Goal: Task Accomplishment & Management: Use online tool/utility

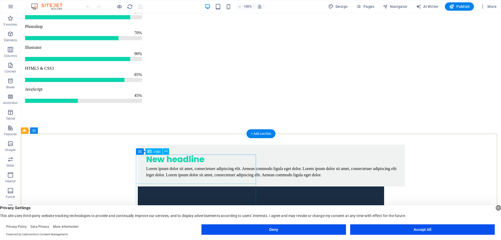
scroll to position [1853, 0]
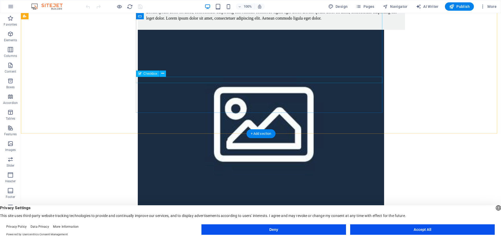
click at [141, 75] on div "Checkbox" at bounding box center [147, 73] width 23 height 6
click at [163, 73] on icon at bounding box center [162, 73] width 3 height 5
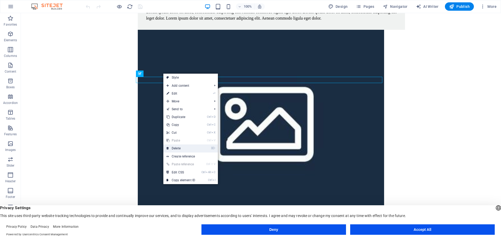
click at [177, 148] on link "⌦ Delete" at bounding box center [180, 148] width 35 height 8
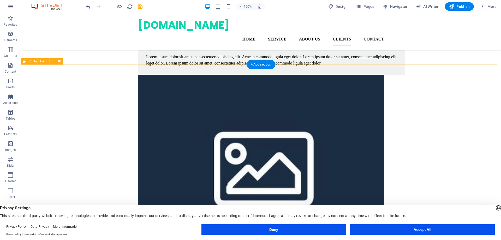
scroll to position [1752, 0]
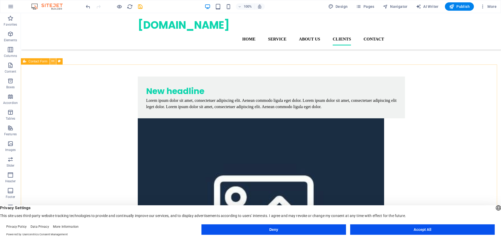
click at [52, 61] on icon at bounding box center [52, 60] width 3 height 5
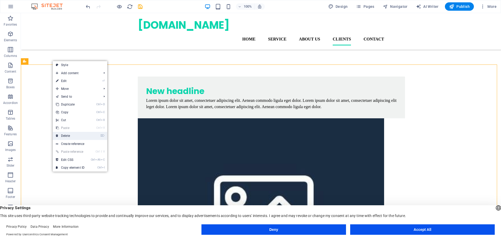
click at [66, 135] on link "⌦ Delete" at bounding box center [70, 136] width 35 height 8
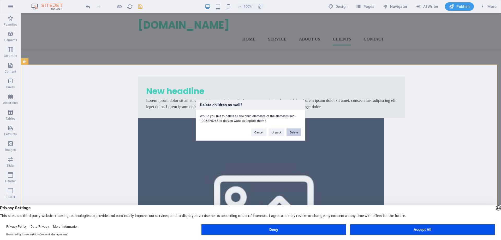
click at [291, 132] on button "Delete" at bounding box center [294, 132] width 15 height 8
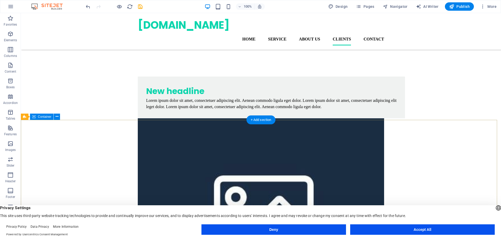
scroll to position [1697, 0]
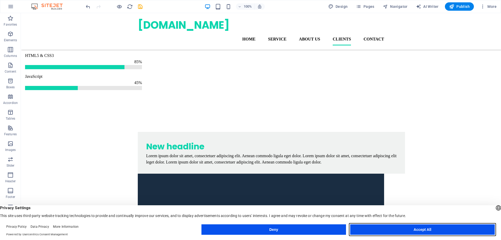
click at [434, 229] on button "Accept All" at bounding box center [422, 229] width 145 height 10
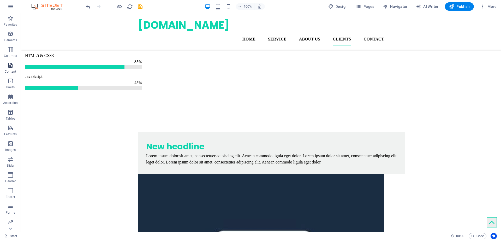
click at [10, 67] on icon "button" at bounding box center [10, 65] width 6 height 6
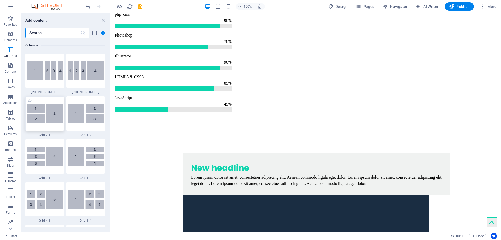
scroll to position [705, 0]
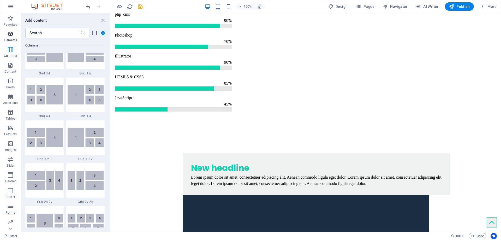
click at [6, 37] on span "Elements" at bounding box center [10, 37] width 21 height 13
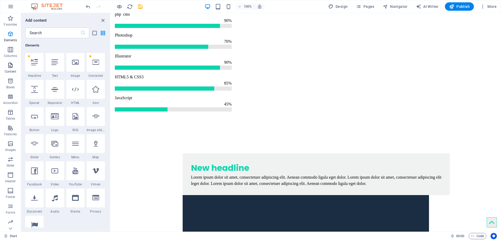
scroll to position [56, 0]
click at [11, 69] on p "Content" at bounding box center [10, 71] width 11 height 4
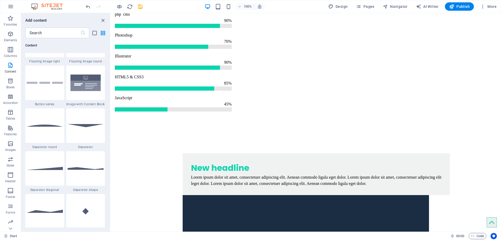
scroll to position [1305, 0]
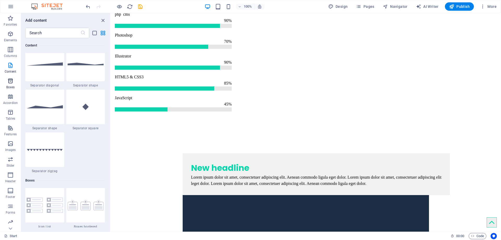
drag, startPoint x: 15, startPoint y: 84, endPoint x: 14, endPoint y: 81, distance: 3.0
click at [15, 83] on span "Boxes" at bounding box center [10, 84] width 21 height 13
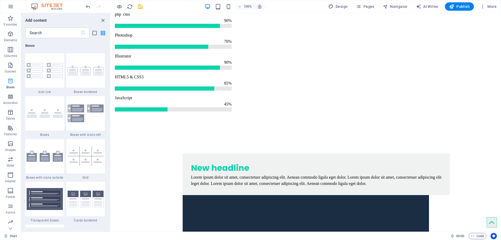
scroll to position [1440, 0]
click at [9, 99] on icon "button" at bounding box center [10, 96] width 6 height 6
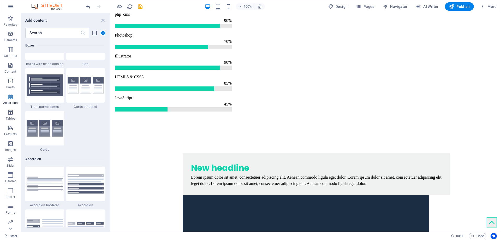
scroll to position [1666, 0]
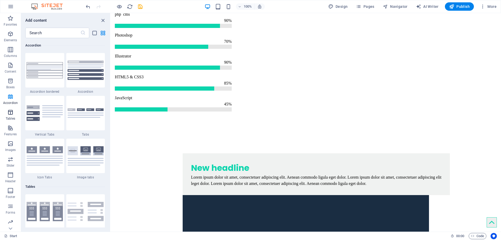
click at [10, 111] on icon "button" at bounding box center [10, 112] width 6 height 6
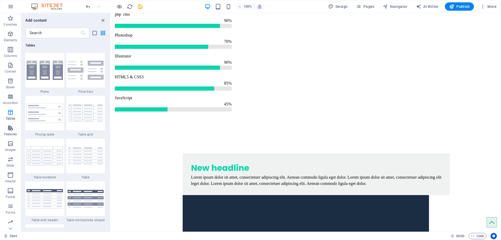
click at [9, 127] on icon "button" at bounding box center [10, 128] width 6 height 6
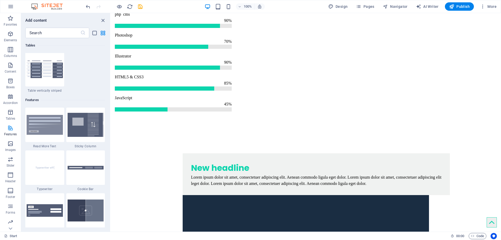
scroll to position [2034, 0]
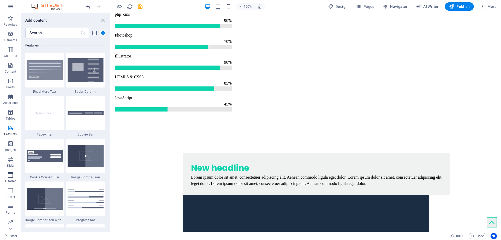
click at [7, 179] on span "Header" at bounding box center [10, 178] width 21 height 13
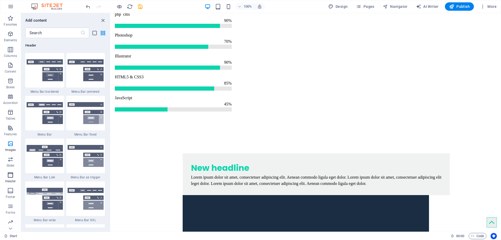
scroll to position [3143, 0]
click at [10, 185] on button "Header" at bounding box center [10, 178] width 21 height 16
click at [11, 188] on icon "button" at bounding box center [10, 190] width 6 height 6
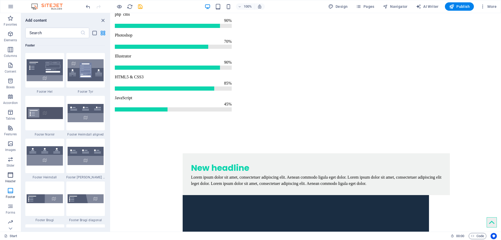
scroll to position [16, 0]
click at [45, 73] on img at bounding box center [45, 70] width 36 height 22
click at [48, 77] on img at bounding box center [45, 70] width 36 height 22
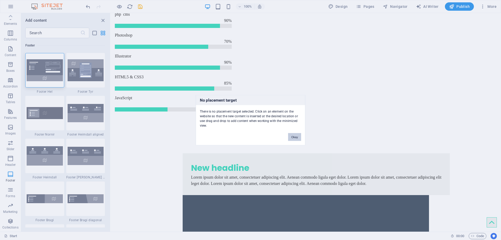
click at [289, 138] on button "Okay" at bounding box center [294, 137] width 13 height 8
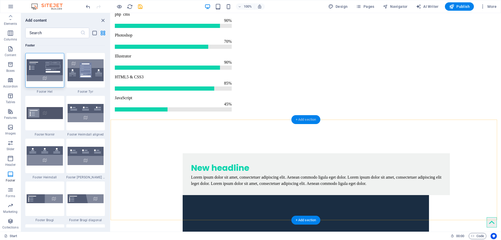
click at [315, 119] on div "+ Add section" at bounding box center [306, 119] width 29 height 9
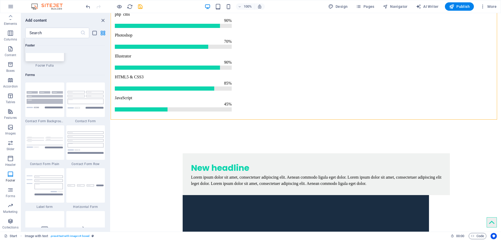
scroll to position [3784, 0]
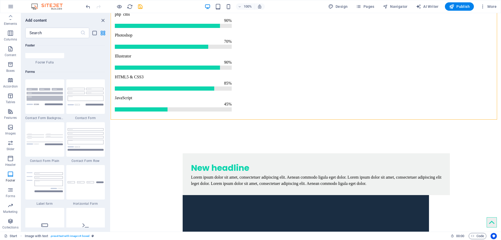
drag, startPoint x: 40, startPoint y: 93, endPoint x: 50, endPoint y: 103, distance: 14.2
click at [40, 93] on img at bounding box center [45, 96] width 36 height 17
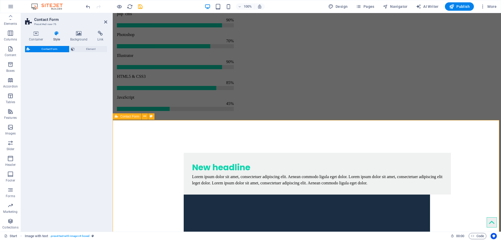
select select "rem"
select select "preset-contact-form-v3-background"
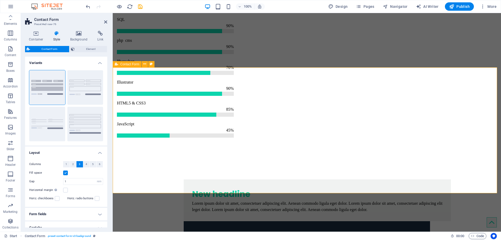
scroll to position [1723, 0]
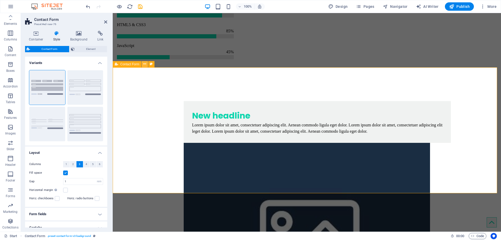
click at [145, 64] on icon at bounding box center [144, 63] width 3 height 5
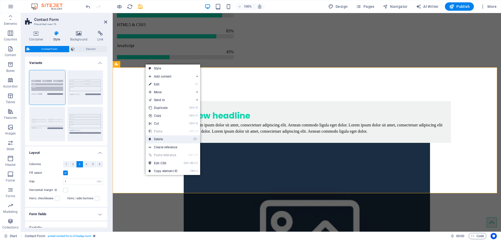
click at [159, 137] on link "⌦ Delete" at bounding box center [163, 139] width 35 height 8
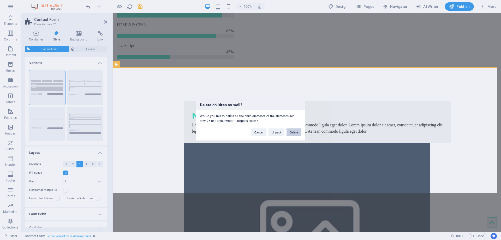
click at [292, 133] on button "Delete" at bounding box center [294, 132] width 15 height 8
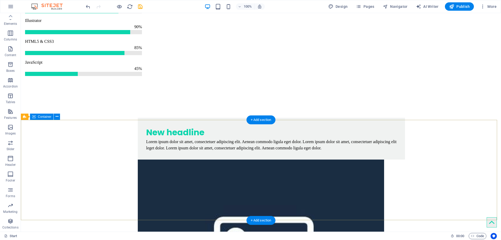
scroll to position [1697, 0]
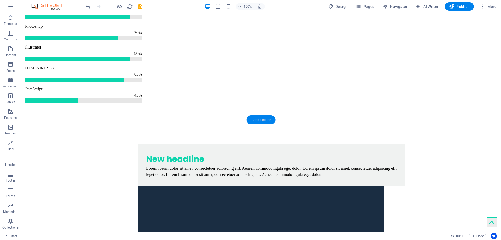
click at [257, 122] on div "+ Add section" at bounding box center [261, 119] width 29 height 9
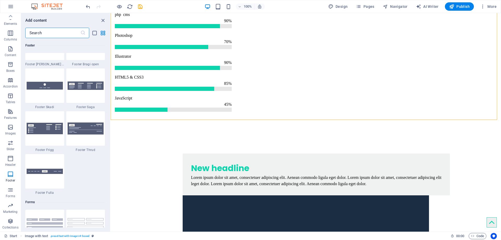
scroll to position [3784, 0]
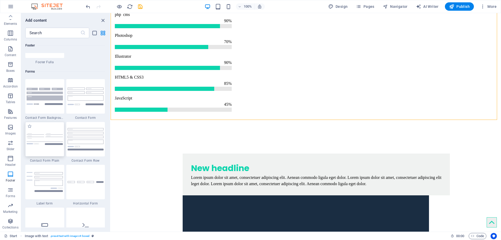
click at [38, 140] on img at bounding box center [45, 138] width 36 height 11
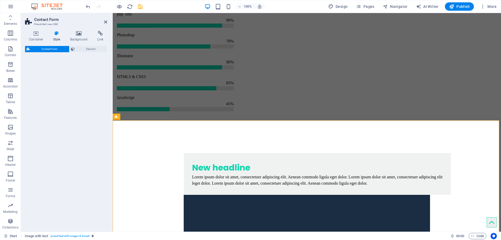
select select "rem"
select select "preset-contact-form-v3-plain"
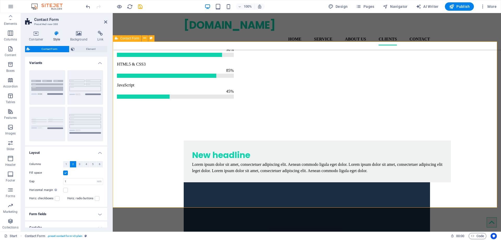
scroll to position [1749, 0]
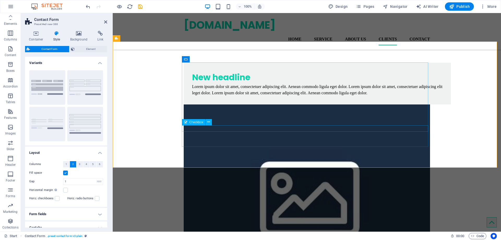
click at [189, 122] on div "Checkbox" at bounding box center [193, 122] width 23 height 6
click at [184, 124] on icon at bounding box center [185, 122] width 3 height 6
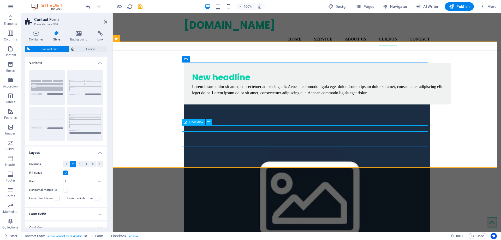
checkbox input "true"
click at [209, 122] on icon at bounding box center [208, 121] width 3 height 5
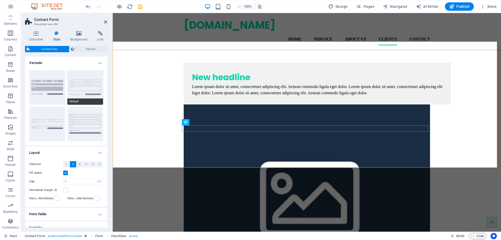
click at [88, 90] on button "Default" at bounding box center [85, 87] width 36 height 34
click at [88, 125] on button "Row" at bounding box center [85, 124] width 36 height 34
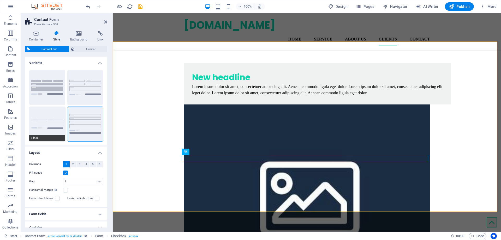
click at [43, 129] on button "Plain" at bounding box center [47, 124] width 36 height 34
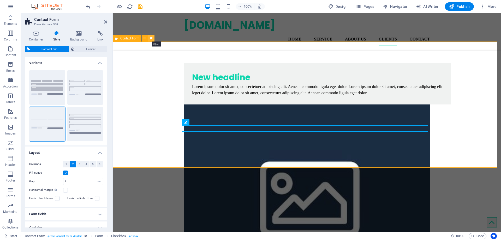
click at [152, 38] on icon at bounding box center [151, 37] width 3 height 5
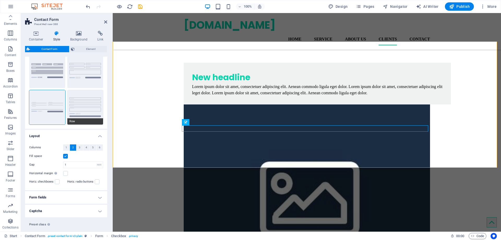
scroll to position [27, 0]
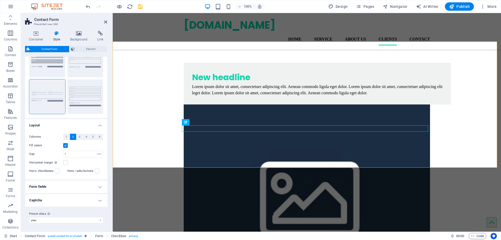
click at [65, 188] on h4 "Form fields" at bounding box center [66, 186] width 82 height 13
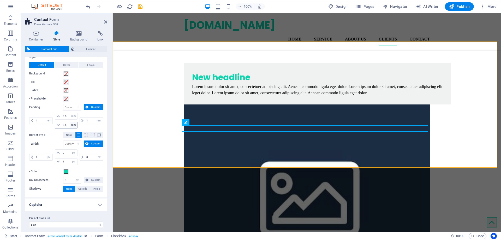
scroll to position [176, 0]
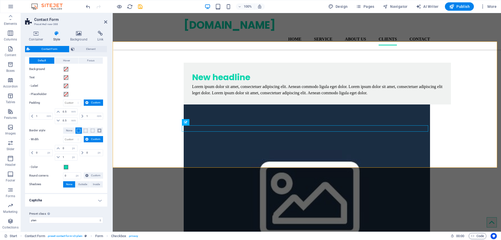
click at [51, 199] on h4 "Captcha" at bounding box center [66, 200] width 82 height 13
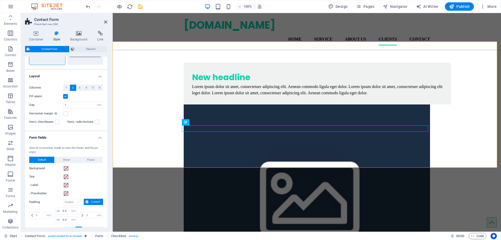
scroll to position [0, 0]
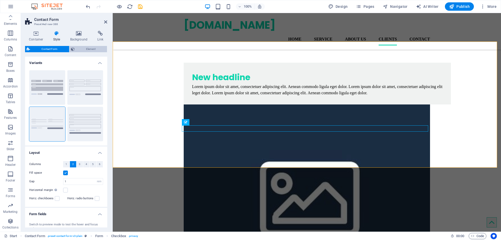
click at [80, 48] on span "Element" at bounding box center [90, 49] width 29 height 6
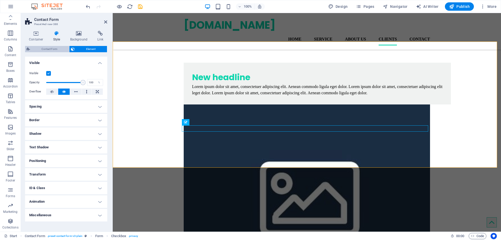
click at [58, 47] on span "Contact Form" at bounding box center [50, 49] width 36 height 6
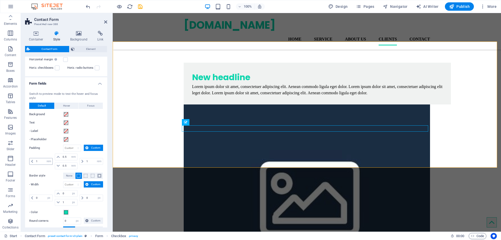
scroll to position [207, 0]
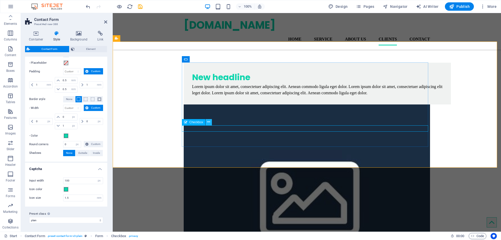
click at [210, 122] on icon at bounding box center [208, 121] width 3 height 5
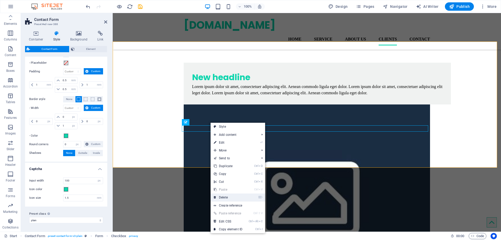
click at [226, 195] on link "⌦ Delete" at bounding box center [228, 197] width 35 height 8
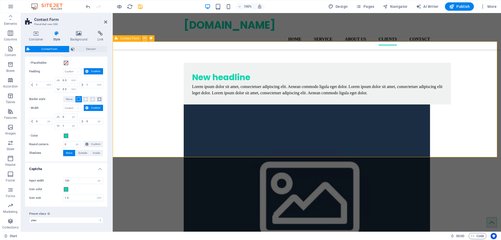
click at [146, 38] on icon at bounding box center [144, 37] width 3 height 5
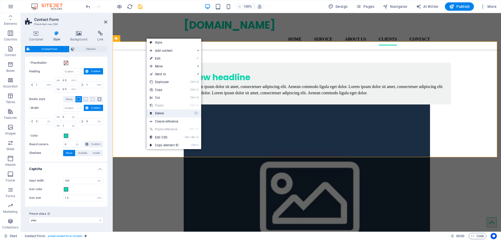
click at [154, 112] on link "⌦ Delete" at bounding box center [164, 113] width 35 height 8
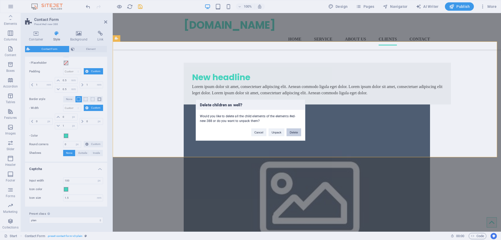
click at [292, 133] on button "Delete" at bounding box center [294, 132] width 15 height 8
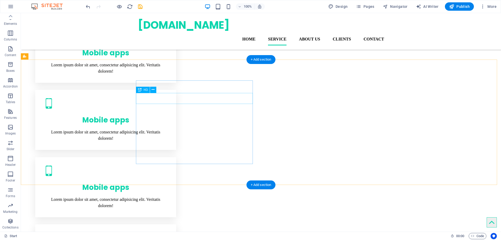
scroll to position [496, 0]
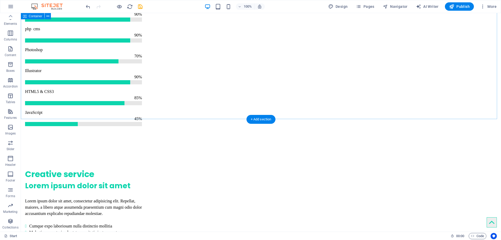
scroll to position [1279, 0]
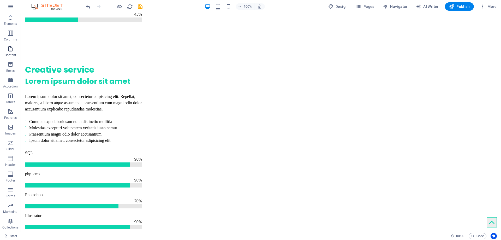
click at [9, 55] on p "Content" at bounding box center [10, 55] width 11 height 4
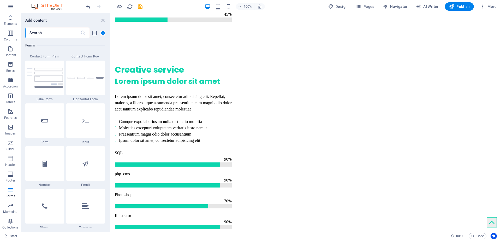
scroll to position [3862, 0]
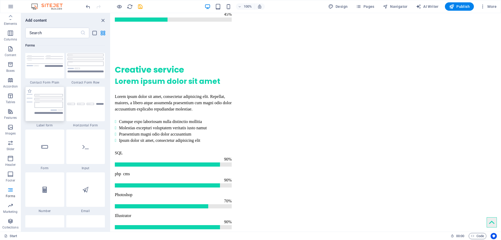
click at [52, 104] on img at bounding box center [45, 104] width 36 height 20
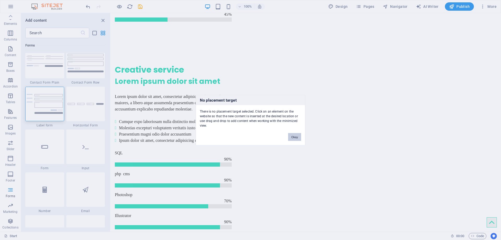
click at [295, 138] on button "Okay" at bounding box center [294, 137] width 13 height 8
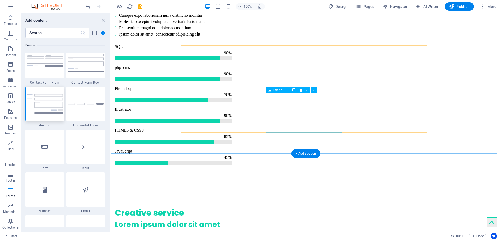
scroll to position [1628, 0]
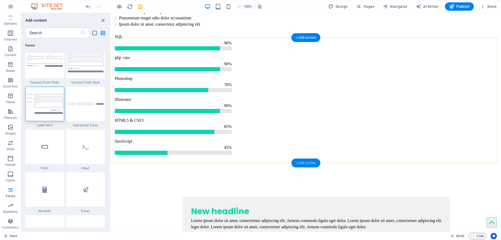
click at [304, 162] on div "+ Add section" at bounding box center [306, 162] width 29 height 9
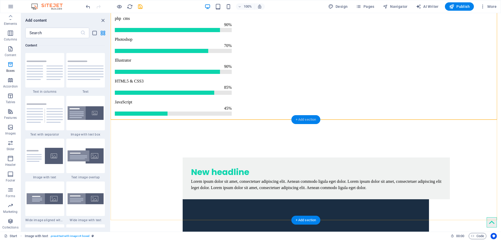
scroll to position [1672, 0]
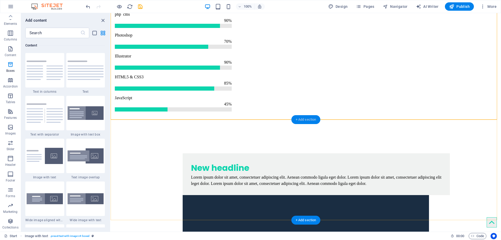
click at [300, 118] on div "+ Add section" at bounding box center [306, 119] width 29 height 9
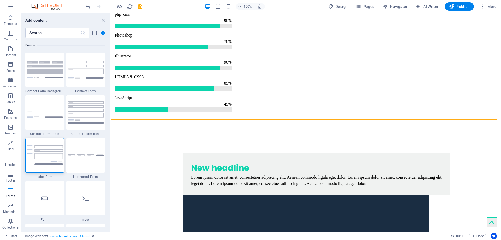
scroll to position [3810, 0]
drag, startPoint x: 48, startPoint y: 152, endPoint x: 186, endPoint y: 100, distance: 147.5
click at [48, 152] on img at bounding box center [45, 156] width 36 height 20
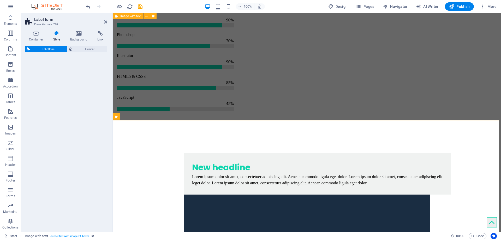
select select "rem"
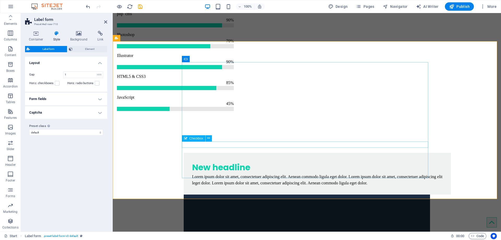
scroll to position [1749, 0]
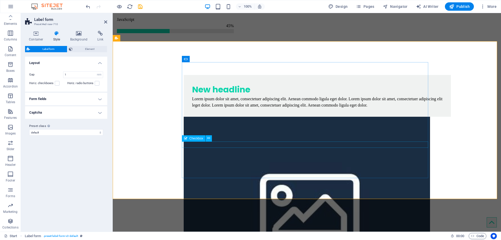
checkbox input "true"
click at [80, 50] on span "Element" at bounding box center [89, 49] width 31 height 6
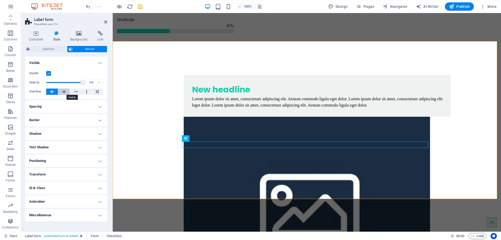
click at [63, 93] on icon at bounding box center [64, 91] width 4 height 6
click at [50, 92] on icon at bounding box center [52, 91] width 4 height 6
click at [70, 105] on h4 "Spacing" at bounding box center [66, 106] width 82 height 13
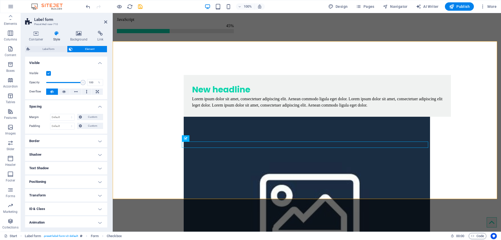
click at [70, 105] on h4 "Spacing" at bounding box center [66, 104] width 82 height 9
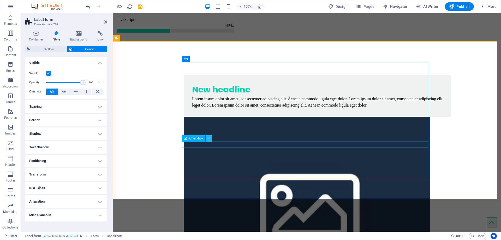
click at [208, 137] on icon at bounding box center [208, 137] width 3 height 5
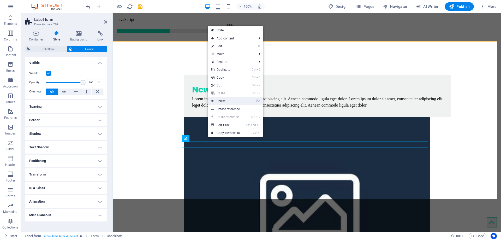
click at [225, 98] on link "⌦ Delete" at bounding box center [225, 101] width 35 height 8
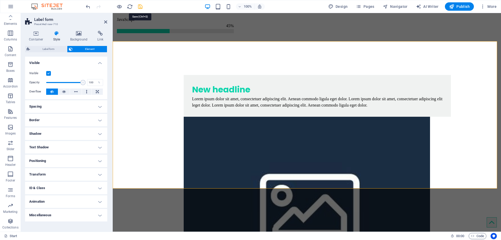
click at [139, 6] on icon "save" at bounding box center [140, 7] width 6 height 6
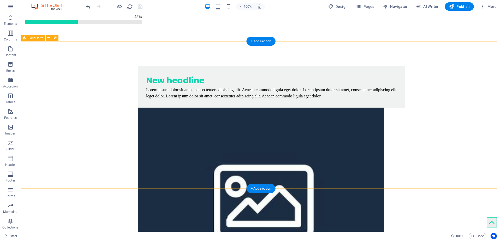
scroll to position [1844, 0]
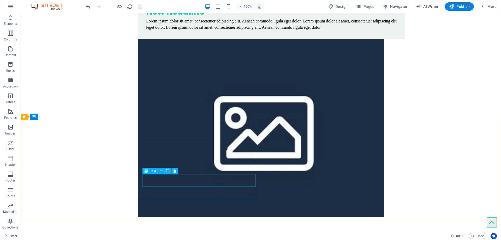
click at [168, 174] on div "Text" at bounding box center [162, 171] width 39 height 7
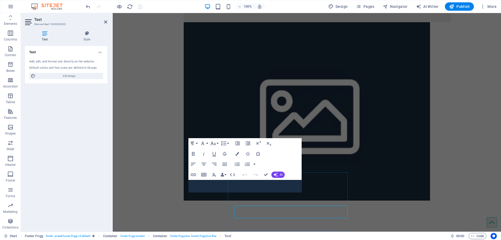
scroll to position [1812, 0]
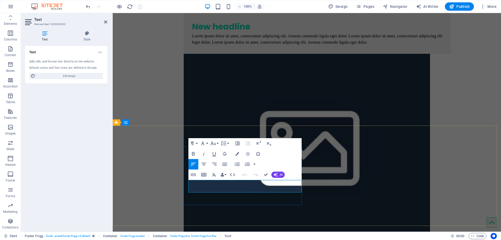
drag, startPoint x: 218, startPoint y: 181, endPoint x: 194, endPoint y: 183, distance: 23.3
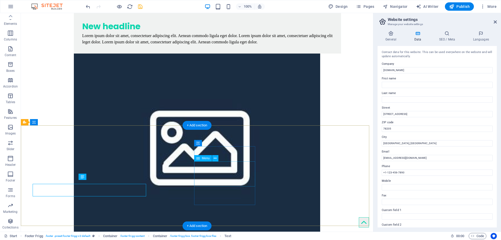
scroll to position [1802, 0]
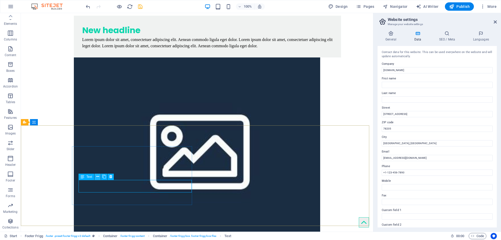
click at [97, 177] on icon at bounding box center [97, 176] width 3 height 5
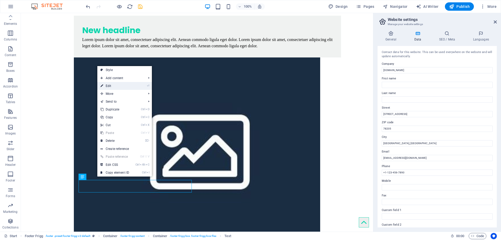
click at [108, 87] on link "⏎ Edit" at bounding box center [114, 86] width 35 height 8
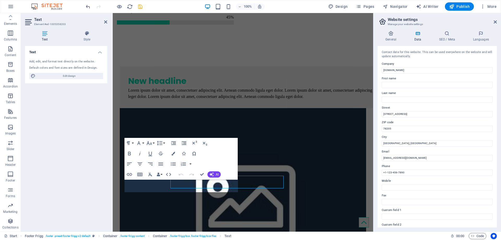
scroll to position [1807, 0]
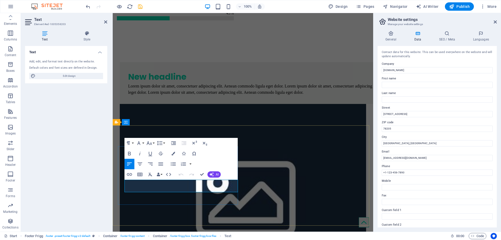
drag, startPoint x: 175, startPoint y: 186, endPoint x: 125, endPoint y: 186, distance: 50.1
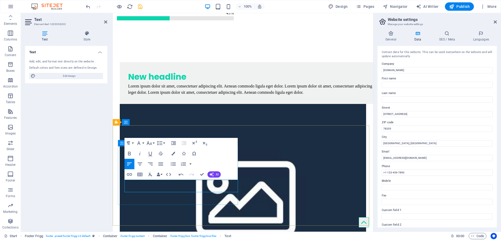
drag, startPoint x: 128, startPoint y: 187, endPoint x: 136, endPoint y: 188, distance: 7.9
drag, startPoint x: 136, startPoint y: 188, endPoint x: 122, endPoint y: 188, distance: 13.8
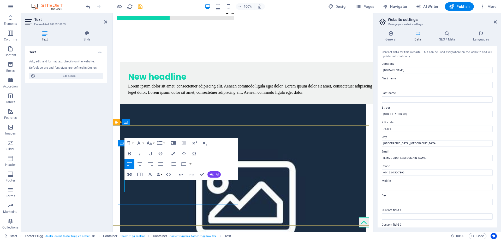
drag, startPoint x: 135, startPoint y: 187, endPoint x: 124, endPoint y: 187, distance: 11.5
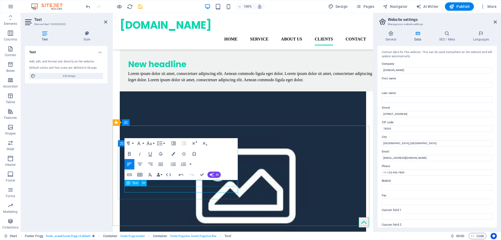
scroll to position [1806, 0]
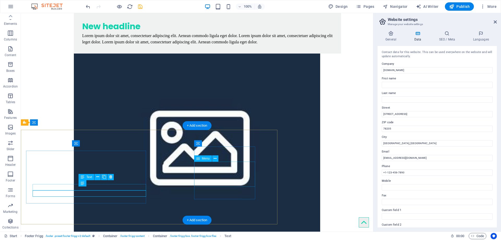
scroll to position [1802, 0]
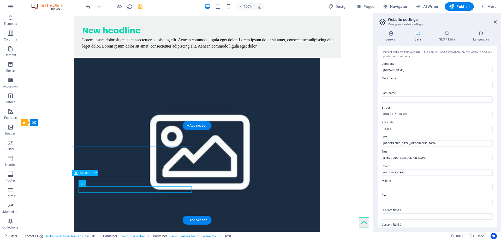
click at [83, 180] on icon at bounding box center [83, 183] width 4 height 6
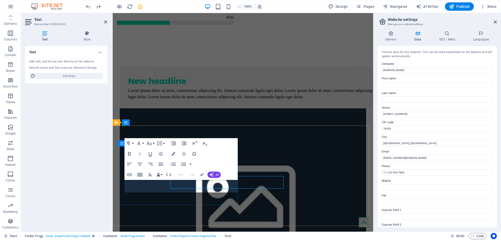
scroll to position [1806, 0]
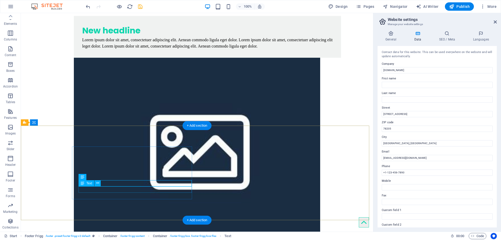
click at [105, 189] on div "H1 2 columns Container Button Button Banner Container Banner Spacer Text H2 Con…" at bounding box center [197, 122] width 352 height 218
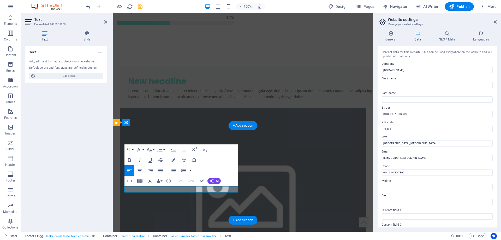
scroll to position [1806, 0]
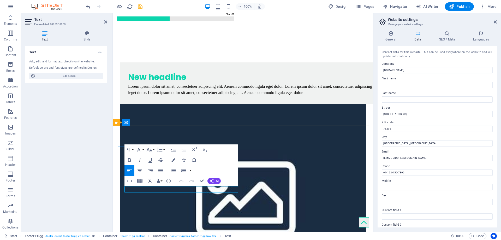
drag, startPoint x: 138, startPoint y: 187, endPoint x: 156, endPoint y: 191, distance: 18.4
drag, startPoint x: 155, startPoint y: 191, endPoint x: 114, endPoint y: 189, distance: 41.3
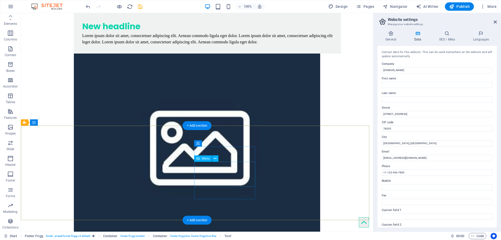
scroll to position [1802, 0]
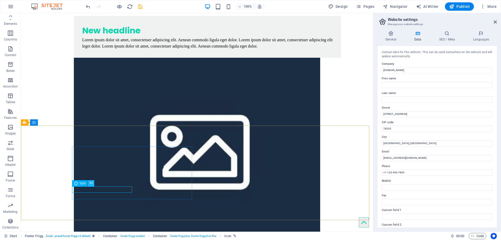
click at [92, 184] on icon at bounding box center [91, 182] width 3 height 5
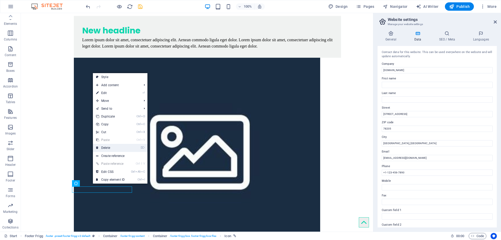
click at [103, 148] on link "⌦ Delete" at bounding box center [110, 148] width 35 height 8
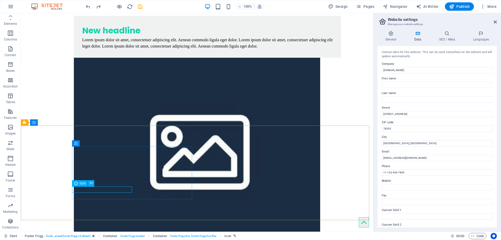
click at [80, 185] on div "Icon" at bounding box center [80, 183] width 16 height 6
click at [93, 183] on button at bounding box center [91, 183] width 6 height 6
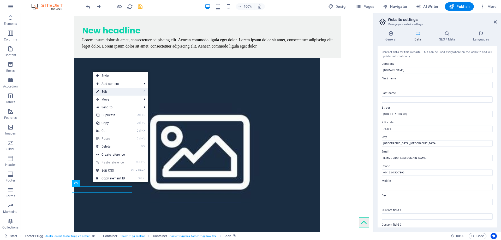
click at [112, 91] on link "⏎ Edit" at bounding box center [110, 92] width 35 height 8
select select "xMidYMid"
select select "px"
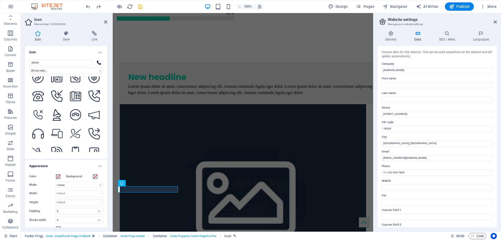
scroll to position [679, 0]
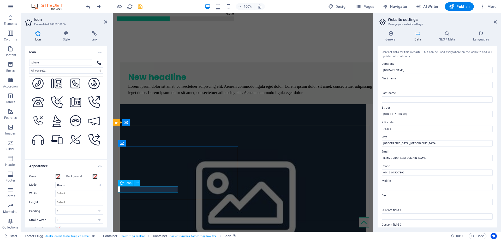
click at [135, 184] on button at bounding box center [137, 183] width 6 height 6
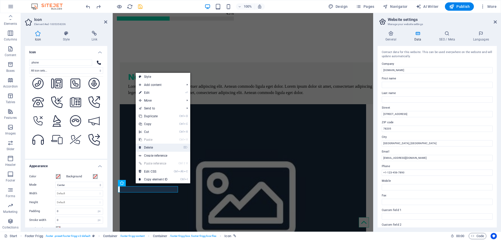
click at [153, 146] on link "⌦ Delete" at bounding box center [153, 148] width 35 height 8
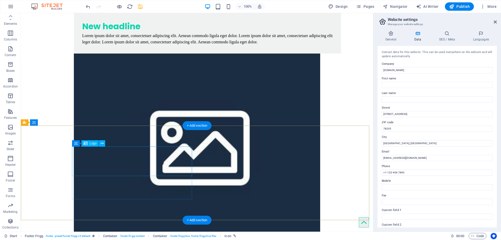
scroll to position [1802, 0]
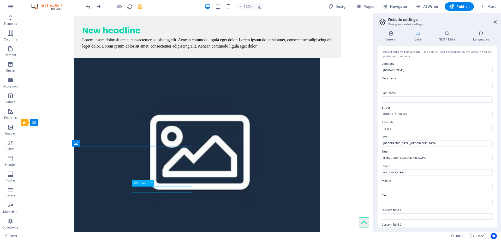
click at [146, 185] on div "Icon" at bounding box center [140, 183] width 16 height 6
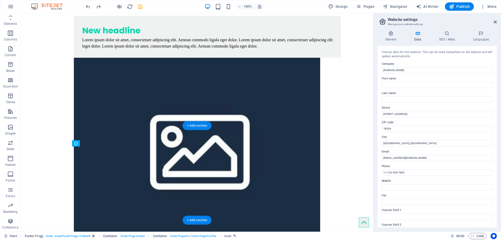
drag, startPoint x: 126, startPoint y: 191, endPoint x: 89, endPoint y: 197, distance: 38.0
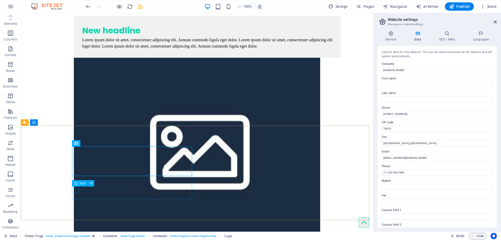
click at [74, 186] on div "Icon" at bounding box center [80, 183] width 16 height 6
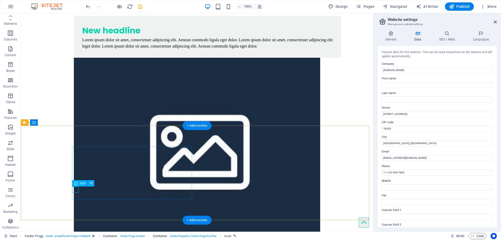
click at [91, 182] on icon at bounding box center [91, 182] width 3 height 5
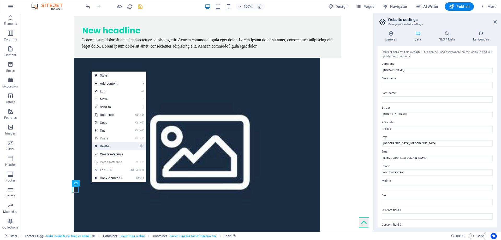
click at [102, 145] on link "⌦ Delete" at bounding box center [109, 146] width 35 height 8
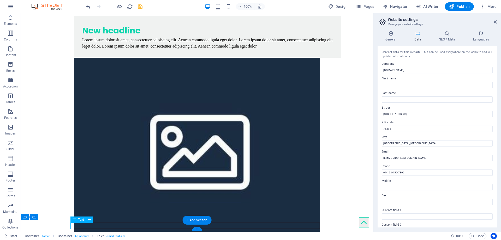
drag, startPoint x: 153, startPoint y: 224, endPoint x: 160, endPoint y: 226, distance: 7.0
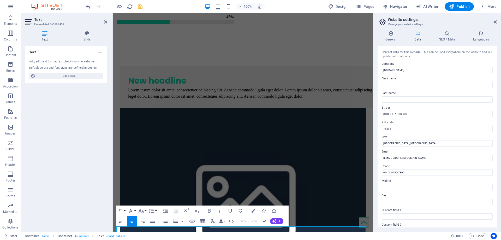
scroll to position [1806, 0]
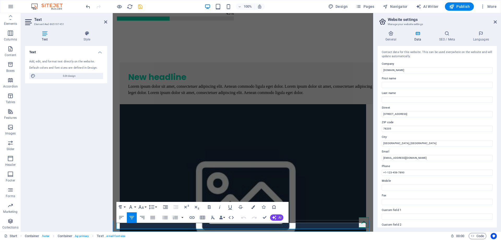
drag, startPoint x: 202, startPoint y: 228, endPoint x: 235, endPoint y: 225, distance: 33.0
copy link "[EMAIL_ADDRESS][DOMAIN_NAME]"
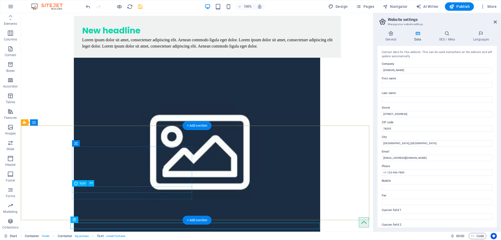
click at [85, 190] on div "H1 2 columns Container Button Button Banner Container Banner Spacer Text H2 Con…" at bounding box center [197, 122] width 352 height 218
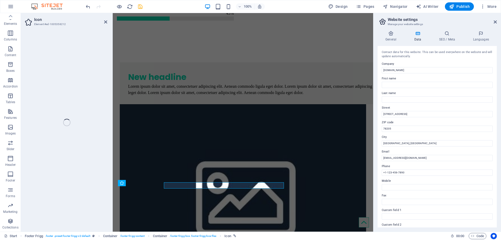
select select "xMidYMid"
select select "px"
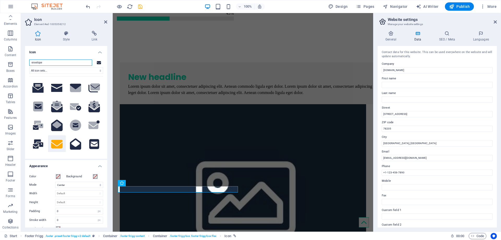
scroll to position [93, 0]
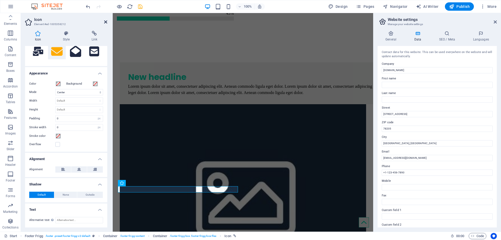
click at [104, 23] on icon at bounding box center [105, 22] width 3 height 4
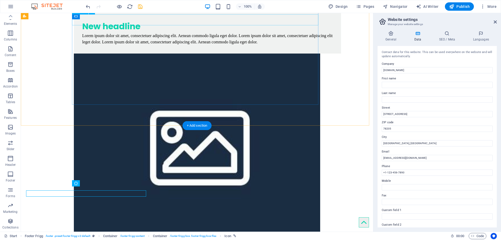
scroll to position [1802, 0]
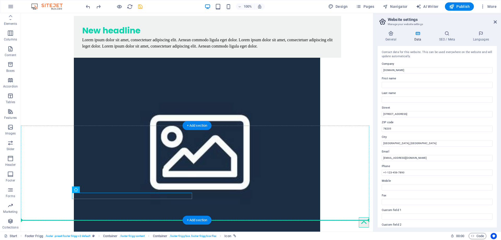
drag, startPoint x: 73, startPoint y: 195, endPoint x: 71, endPoint y: 189, distance: 6.5
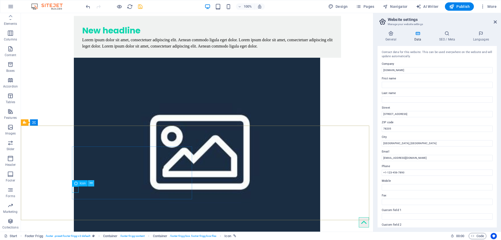
click at [94, 184] on button at bounding box center [91, 183] width 6 height 6
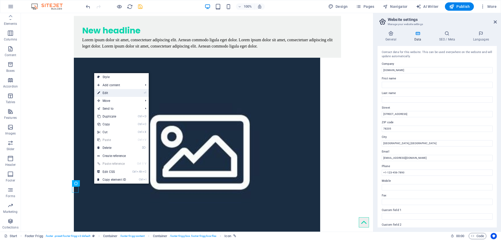
click at [106, 92] on link "⏎ Edit" at bounding box center [111, 93] width 35 height 8
select select "xMidYMid"
select select "px"
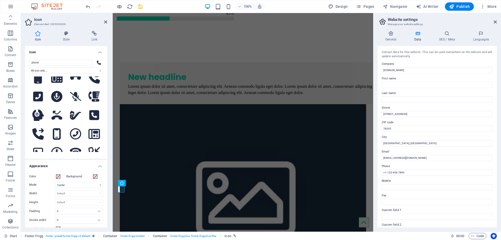
scroll to position [597, 0]
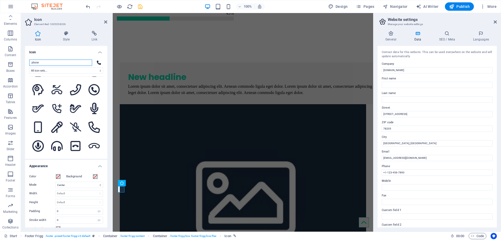
click at [86, 62] on input "phone" at bounding box center [60, 63] width 63 height 6
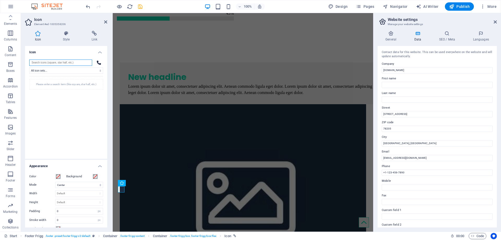
scroll to position [0, 0]
click at [98, 63] on icon at bounding box center [99, 63] width 4 height 4
click at [98, 60] on div at bounding box center [99, 63] width 8 height 6
click at [99, 52] on h4 "Icon" at bounding box center [66, 50] width 82 height 9
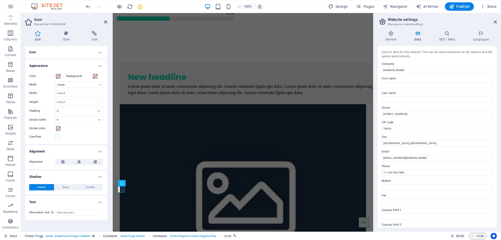
click at [99, 52] on h4 "Icon" at bounding box center [66, 52] width 82 height 13
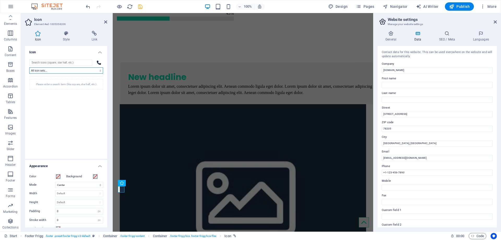
click at [79, 73] on select "All icon sets... IcoFont Ionicons FontAwesome Brands FontAwesome Duotone FontAw…" at bounding box center [66, 70] width 74 height 6
select select "icofont"
click at [29, 67] on select "All icon sets... IcoFont Ionicons FontAwesome Brands FontAwesome Duotone FontAw…" at bounding box center [66, 70] width 74 height 6
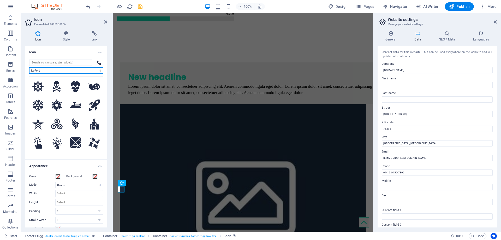
scroll to position [206, 0]
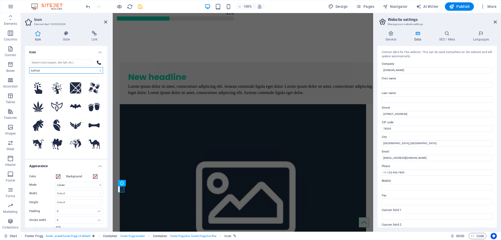
click at [44, 69] on select "All icon sets... IcoFont Ionicons FontAwesome Brands FontAwesome Duotone FontAw…" at bounding box center [66, 70] width 74 height 6
select select
click at [29, 67] on select "All icon sets... IcoFont Ionicons FontAwesome Brands FontAwesome Duotone FontAw…" at bounding box center [66, 70] width 74 height 6
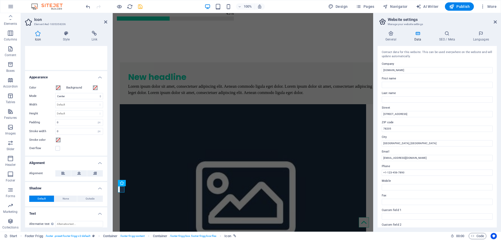
scroll to position [93, 0]
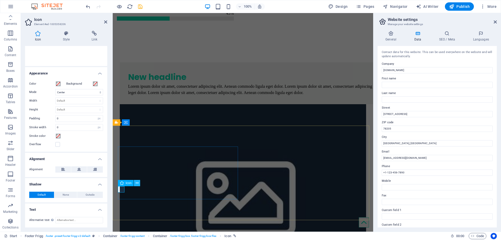
click at [135, 183] on button at bounding box center [137, 183] width 6 height 6
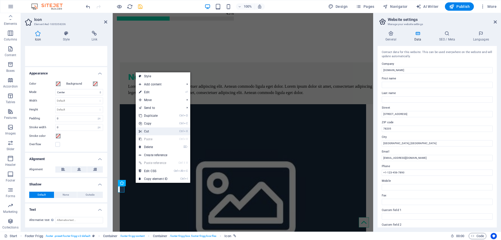
drag, startPoint x: 150, startPoint y: 130, endPoint x: 131, endPoint y: 115, distance: 24.5
click at [150, 130] on link "Ctrl X Cut" at bounding box center [153, 131] width 35 height 8
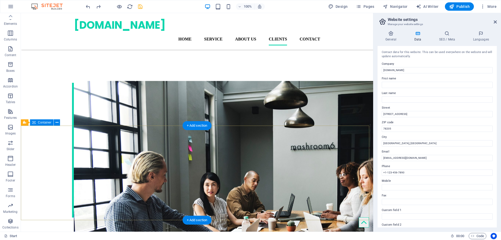
scroll to position [1802, 0]
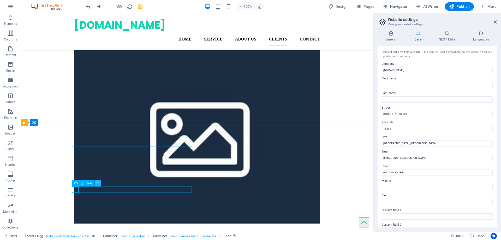
click at [100, 183] on button at bounding box center [97, 183] width 6 height 6
click at [89, 182] on button at bounding box center [91, 183] width 6 height 6
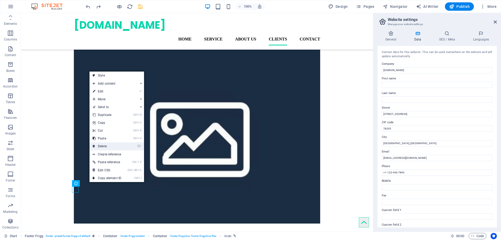
click at [104, 144] on link "⌦ Delete" at bounding box center [107, 146] width 35 height 8
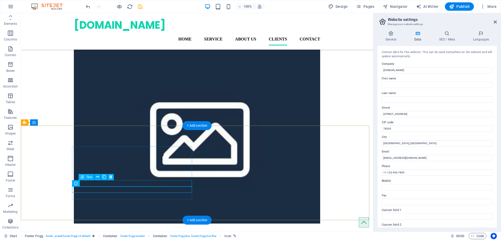
select select "xMidYMid"
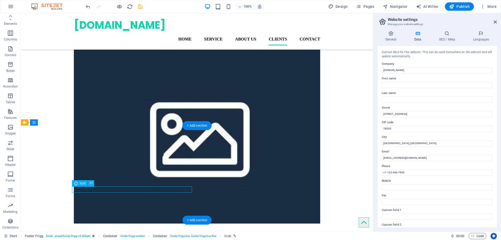
select select "px"
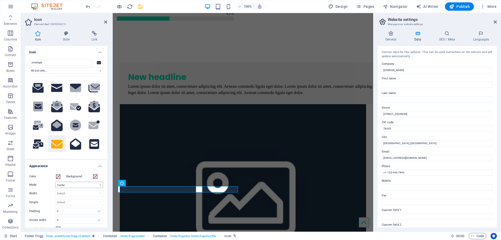
scroll to position [78, 0]
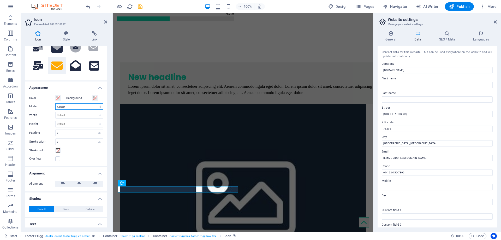
click at [74, 105] on select "Scale Left Center Right" at bounding box center [79, 106] width 48 height 6
select select "xMinYMid"
click at [55, 103] on select "Scale Left Center Right" at bounding box center [79, 106] width 48 height 6
click at [81, 182] on button at bounding box center [79, 184] width 16 height 6
click at [61, 182] on icon at bounding box center [63, 184] width 4 height 6
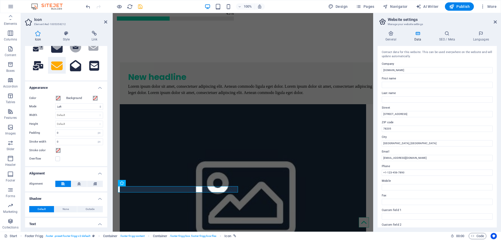
click at [105, 18] on h2 "Icon" at bounding box center [70, 19] width 73 height 5
click at [103, 22] on header "Icon Element #ed-1005358212" at bounding box center [66, 20] width 82 height 14
click at [93, 36] on h4 "Link" at bounding box center [95, 36] width 26 height 11
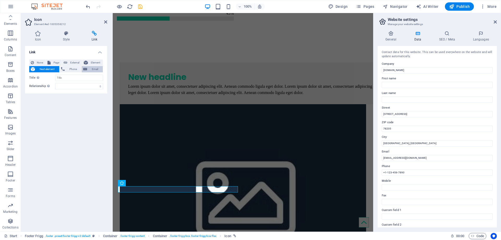
click at [90, 70] on span "Email" at bounding box center [95, 69] width 13 height 6
paste input "[EMAIL_ADDRESS][DOMAIN_NAME]"
type input "[EMAIL_ADDRESS][DOMAIN_NAME]"
click at [140, 9] on icon "save" at bounding box center [140, 7] width 6 height 6
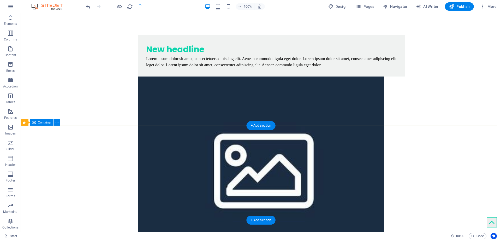
scroll to position [1838, 0]
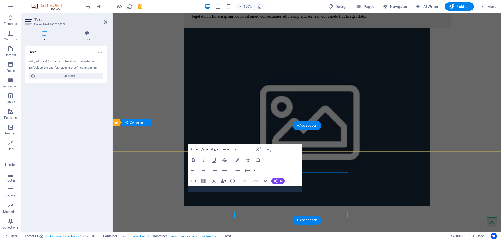
scroll to position [1812, 0]
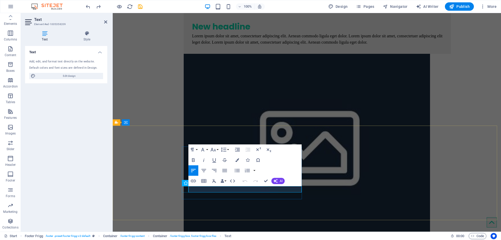
drag, startPoint x: 218, startPoint y: 188, endPoint x: 187, endPoint y: 187, distance: 31.6
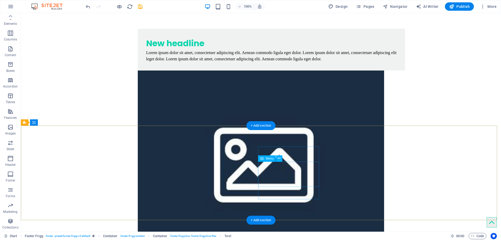
scroll to position [1838, 0]
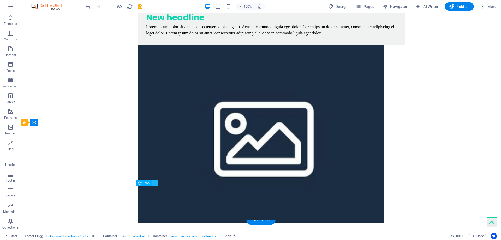
click at [155, 184] on icon at bounding box center [155, 182] width 3 height 5
click at [155, 181] on icon at bounding box center [155, 182] width 3 height 5
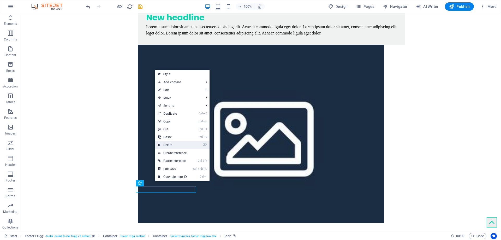
click at [168, 143] on link "⌦ Delete" at bounding box center [172, 145] width 35 height 8
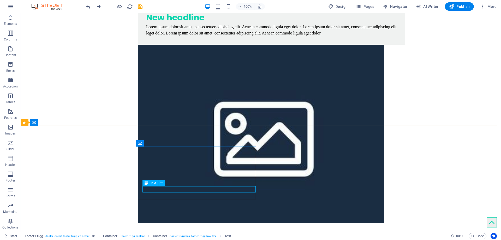
click at [152, 183] on span "Text" at bounding box center [153, 182] width 6 height 3
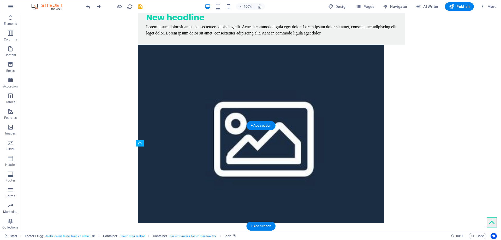
drag, startPoint x: 139, startPoint y: 195, endPoint x: 142, endPoint y: 189, distance: 7.2
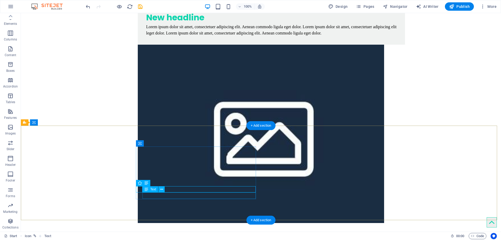
drag, startPoint x: 175, startPoint y: 195, endPoint x: 148, endPoint y: 196, distance: 27.1
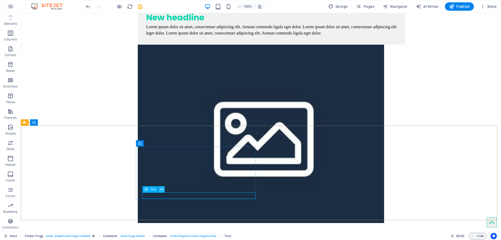
click at [160, 189] on icon at bounding box center [161, 189] width 3 height 5
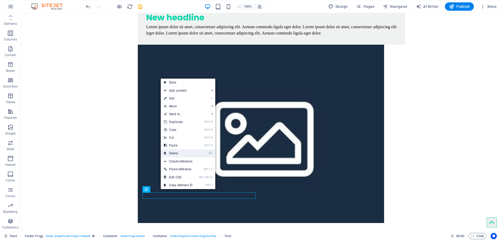
click at [175, 150] on link "⌦ Delete" at bounding box center [178, 153] width 35 height 8
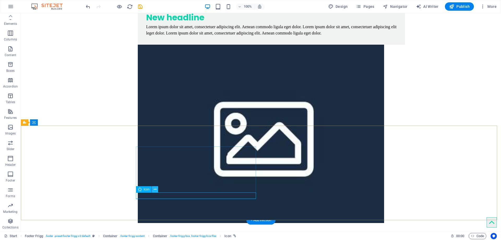
click at [157, 189] on button at bounding box center [155, 189] width 6 height 6
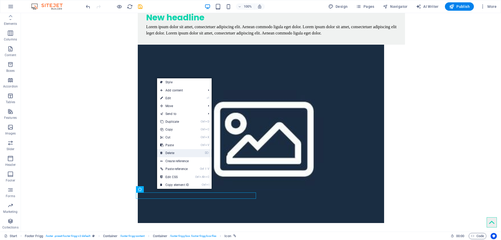
click at [171, 151] on link "⌦ Delete" at bounding box center [174, 153] width 35 height 8
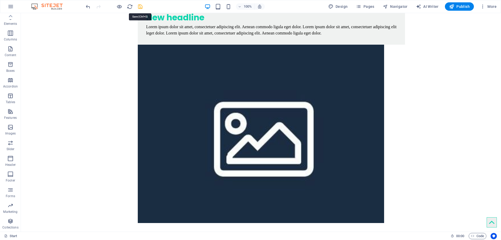
click at [142, 6] on icon "save" at bounding box center [140, 7] width 6 height 6
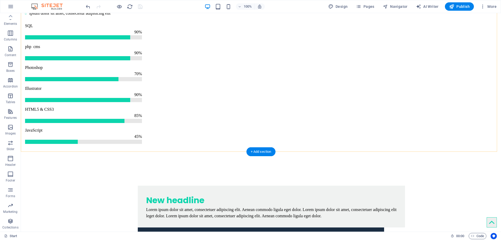
scroll to position [1812, 0]
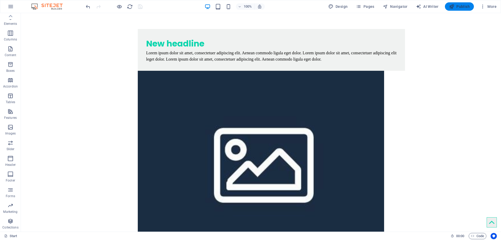
click at [466, 3] on button "Publish" at bounding box center [459, 6] width 29 height 8
